Goal: Information Seeking & Learning: Learn about a topic

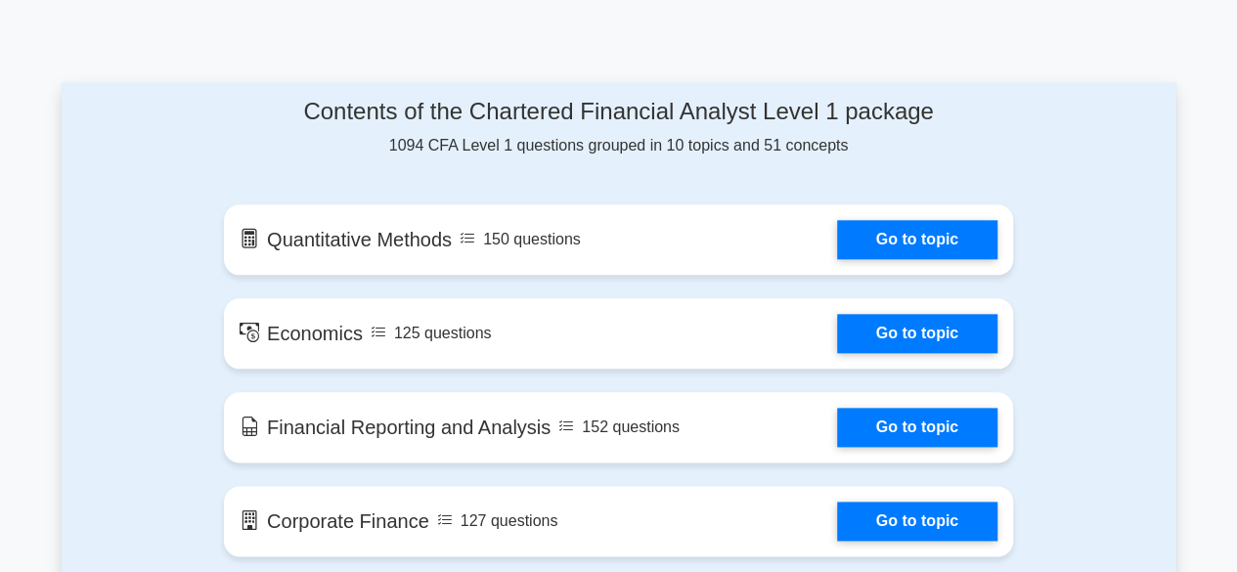
scroll to position [1076, 0]
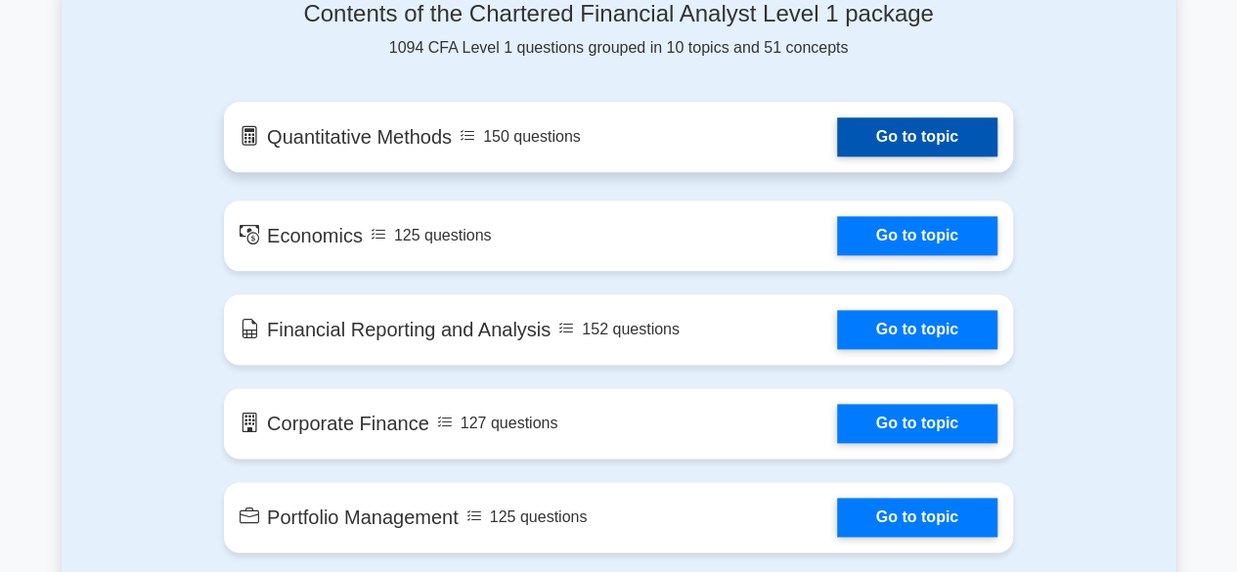
click at [890, 134] on link "Go to topic" at bounding box center [917, 136] width 160 height 39
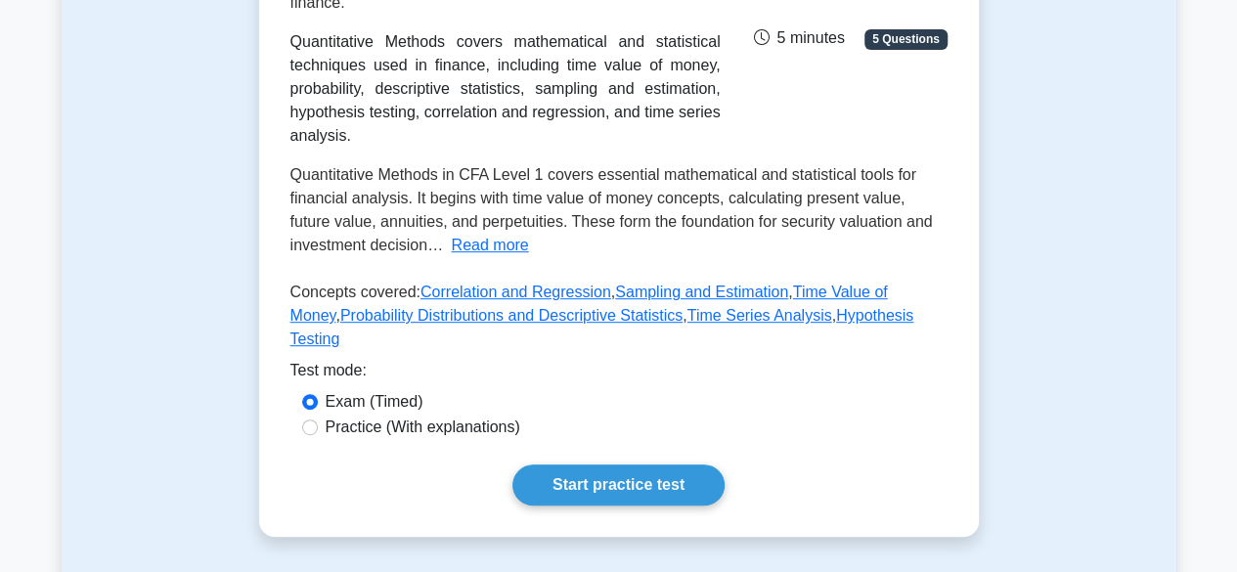
scroll to position [391, 0]
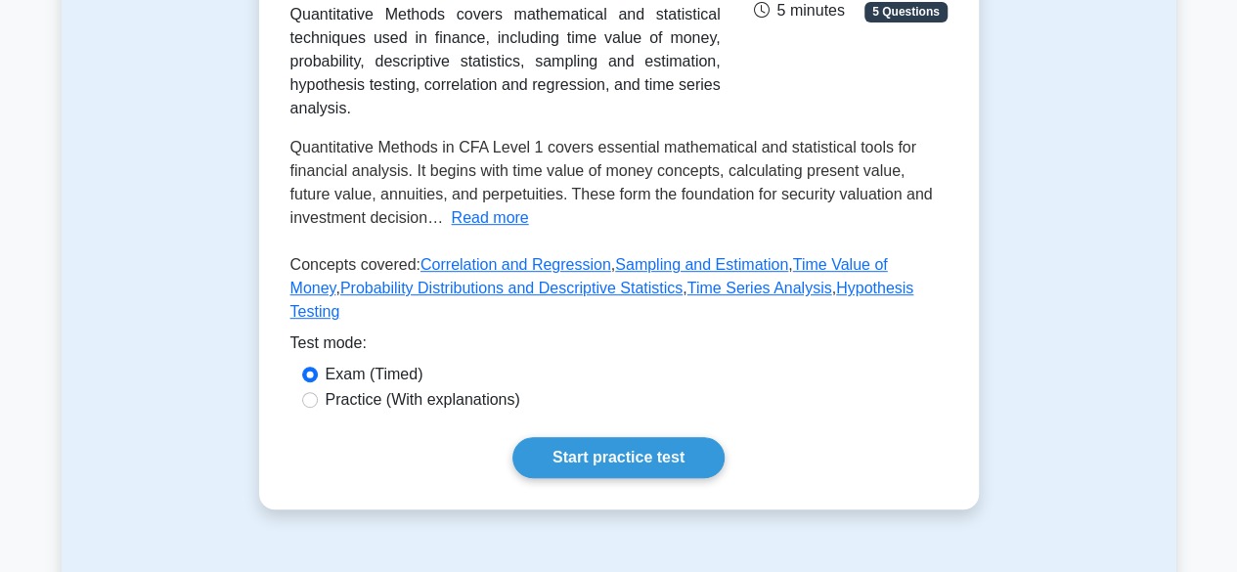
click at [476, 412] on label "Practice (With explanations)" at bounding box center [423, 399] width 195 height 23
click at [318, 408] on input "Practice (With explanations)" at bounding box center [310, 400] width 16 height 16
radio input "true"
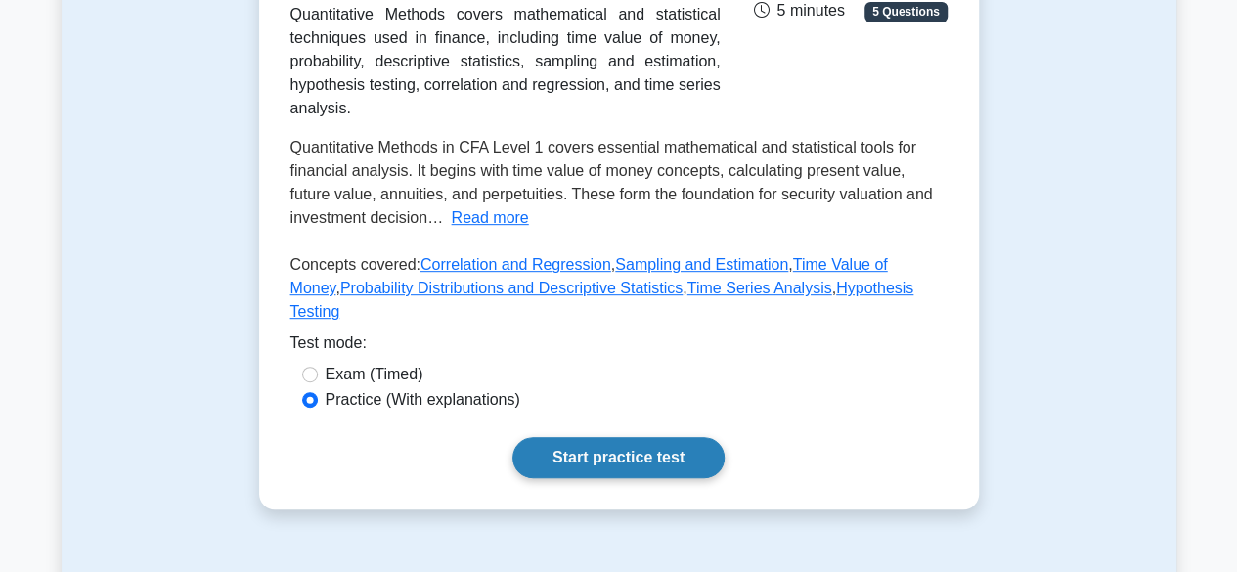
click at [670, 474] on link "Start practice test" at bounding box center [618, 457] width 212 height 41
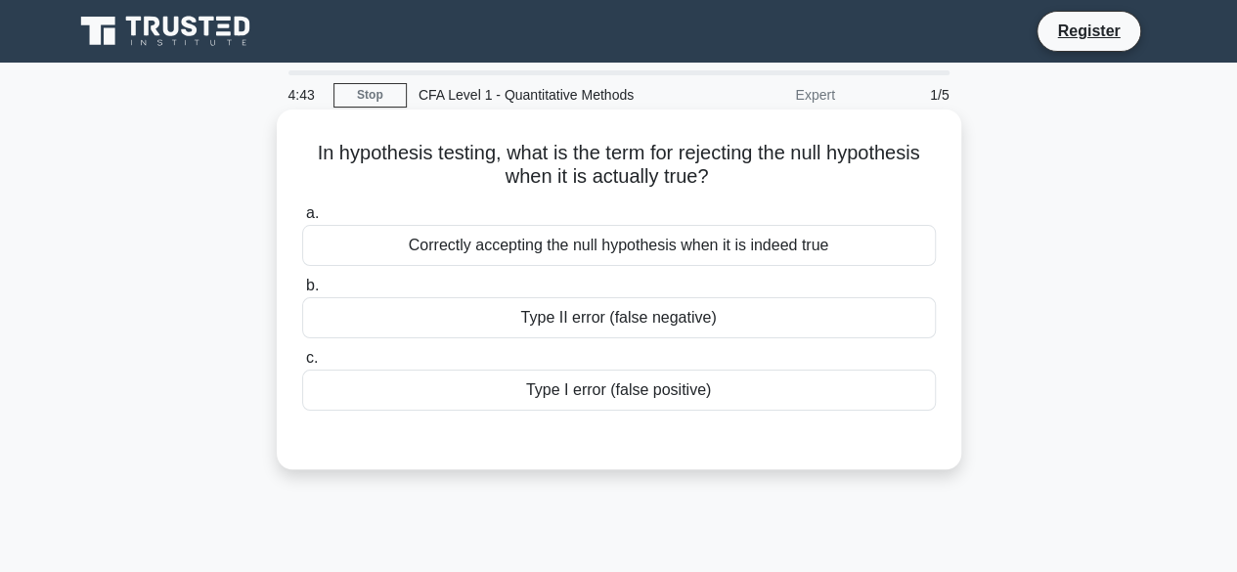
click at [687, 383] on div "Type I error (false positive)" at bounding box center [619, 390] width 634 height 41
click at [302, 365] on input "c. Type I error (false positive)" at bounding box center [302, 358] width 0 height 13
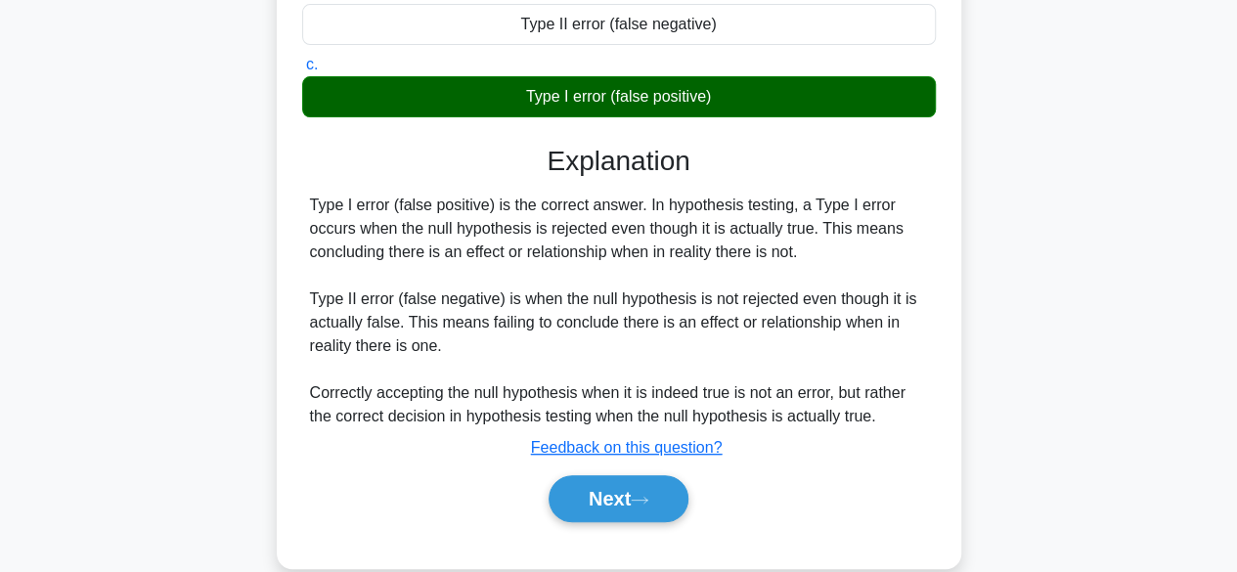
scroll to position [391, 0]
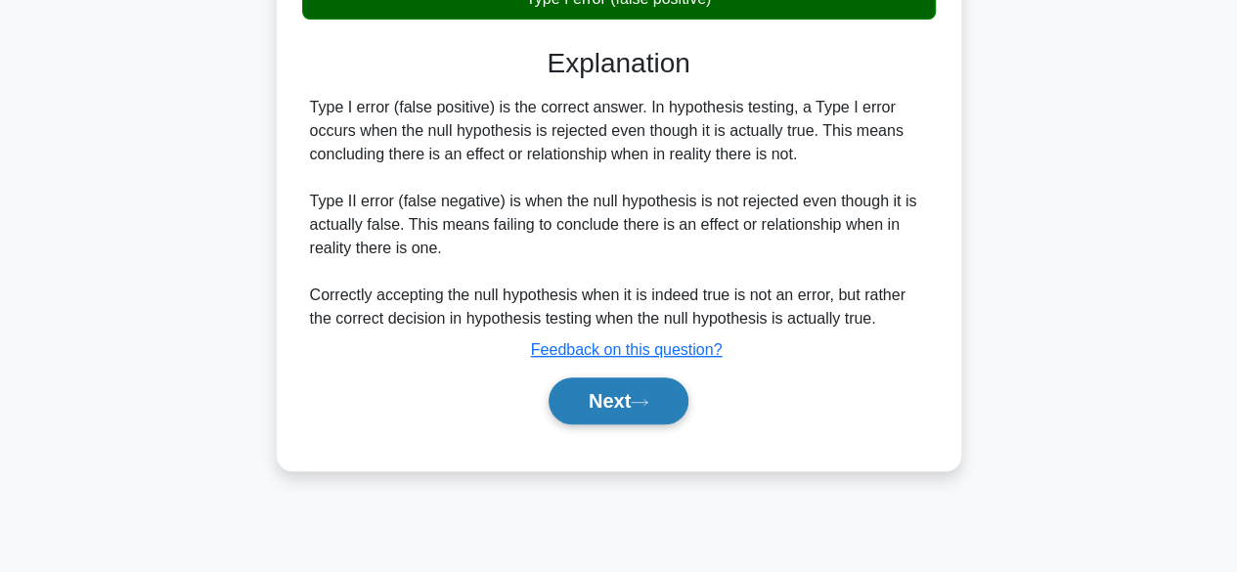
click at [579, 384] on button "Next" at bounding box center [619, 400] width 140 height 47
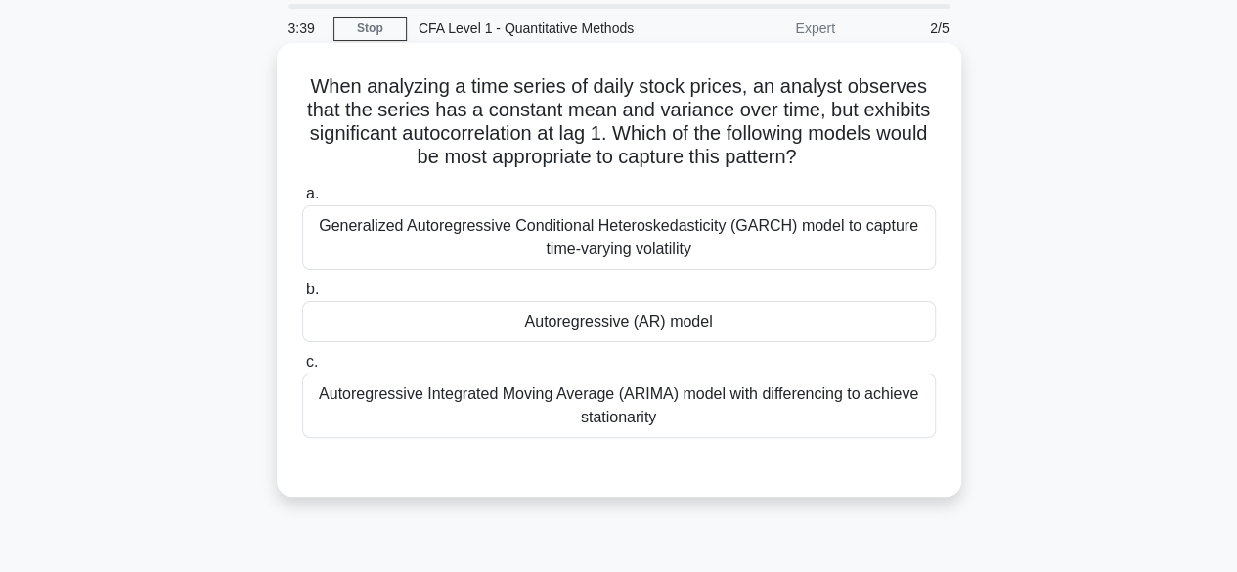
scroll to position [98, 0]
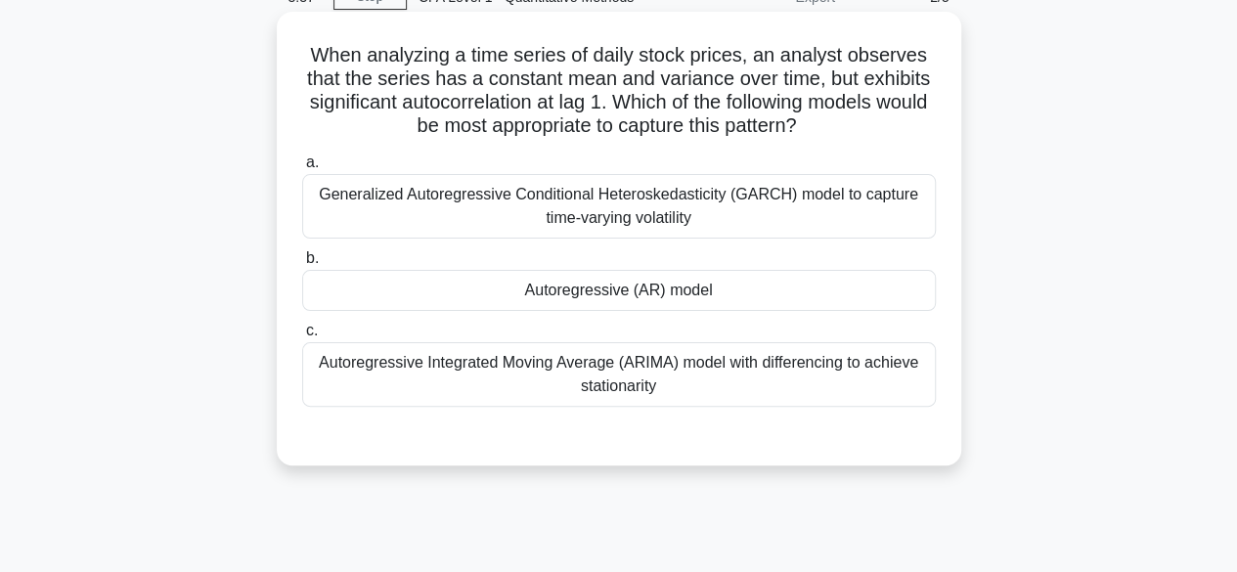
click at [626, 288] on div "Autoregressive (AR) model" at bounding box center [619, 290] width 634 height 41
click at [302, 265] on input "b. Autoregressive (AR) model" at bounding box center [302, 258] width 0 height 13
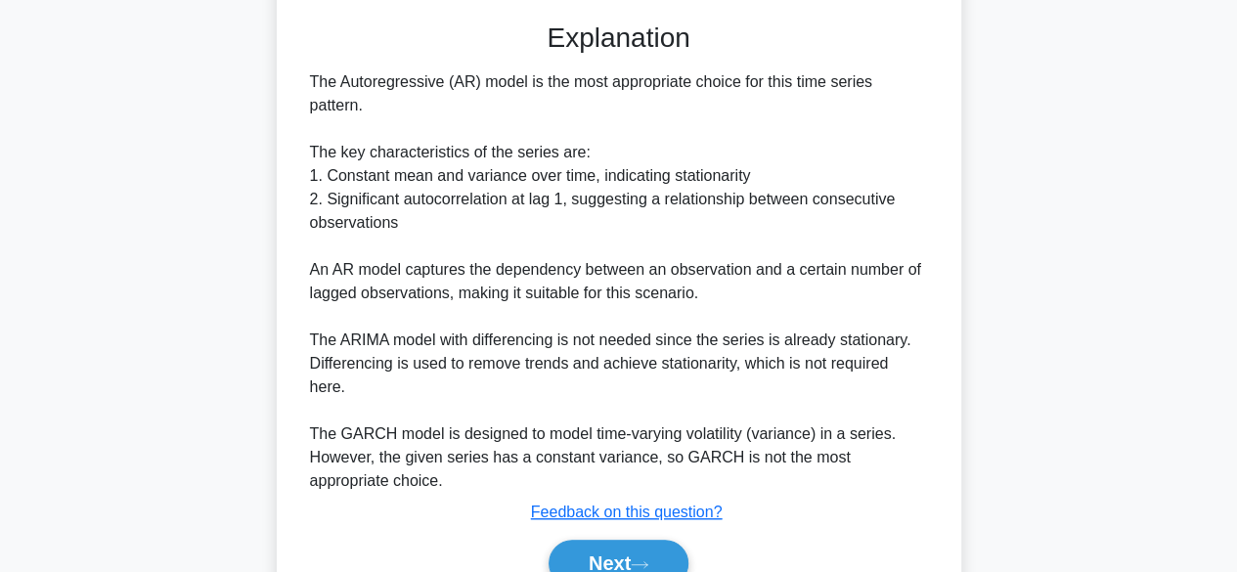
scroll to position [559, 0]
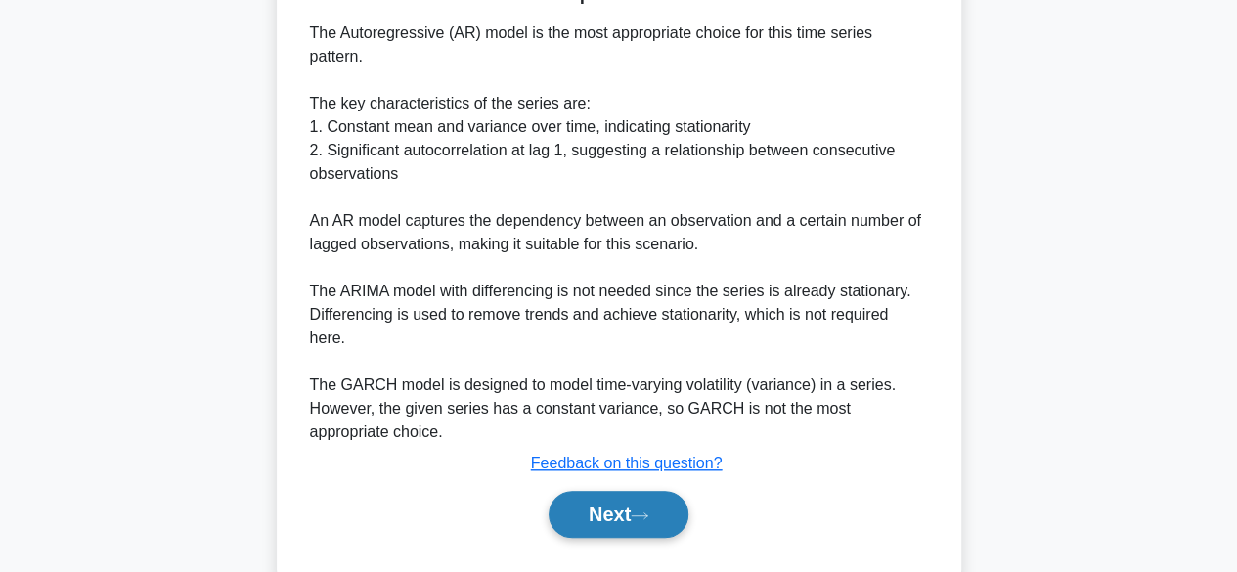
click at [625, 491] on button "Next" at bounding box center [619, 514] width 140 height 47
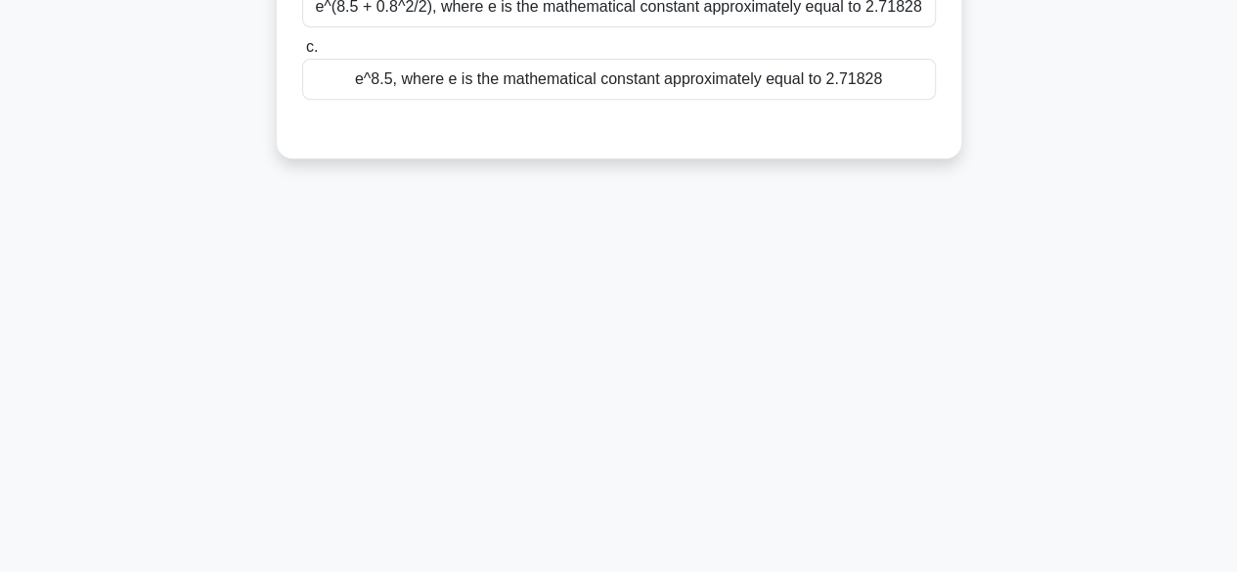
scroll to position [93, 0]
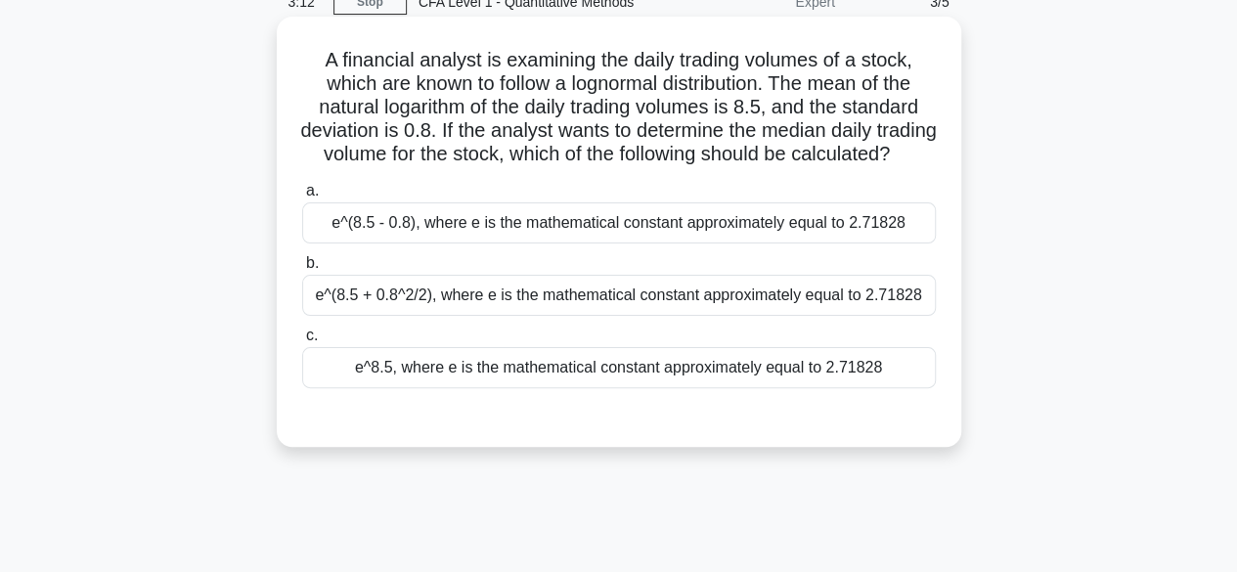
click at [559, 316] on div "e^(8.5 + 0.8^2/2), where e is the mathematical constant approximately equal to …" at bounding box center [619, 295] width 634 height 41
click at [302, 270] on input "b. e^(8.5 + 0.8^2/2), where e is the mathematical constant approximately equal …" at bounding box center [302, 263] width 0 height 13
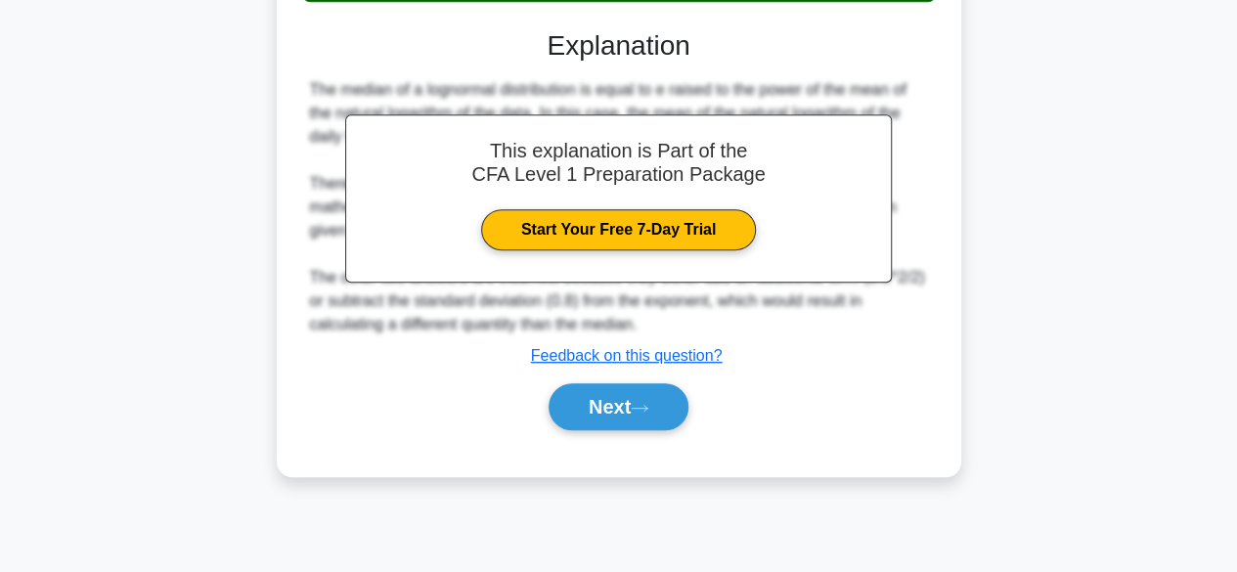
scroll to position [484, 0]
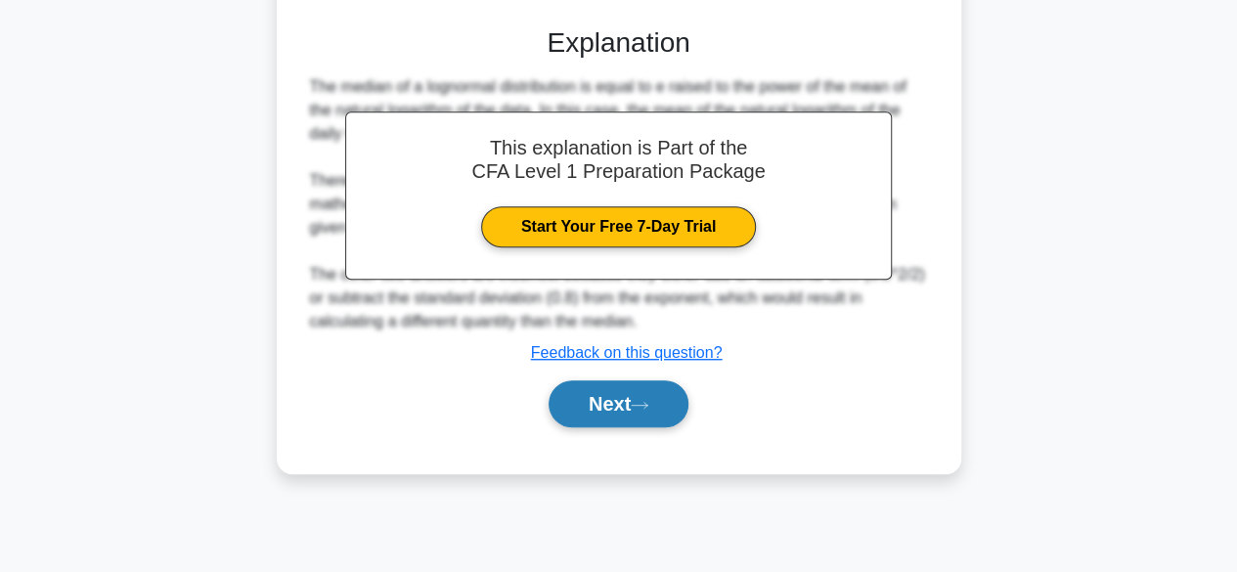
click at [589, 427] on button "Next" at bounding box center [619, 403] width 140 height 47
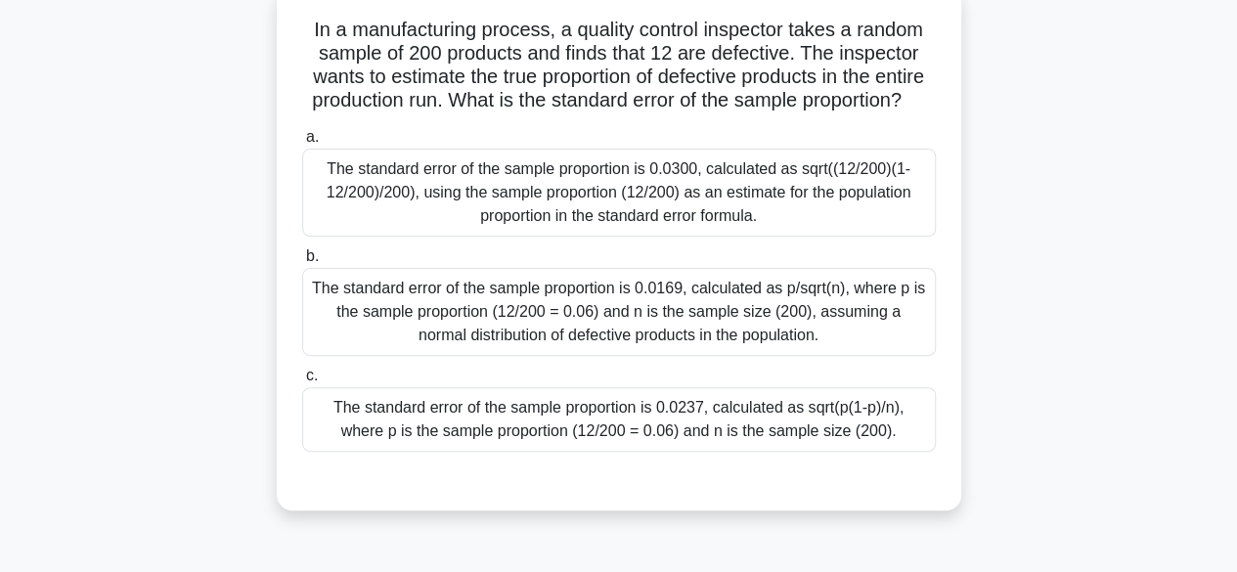
scroll to position [93, 0]
